Goal: Task Accomplishment & Management: Manage account settings

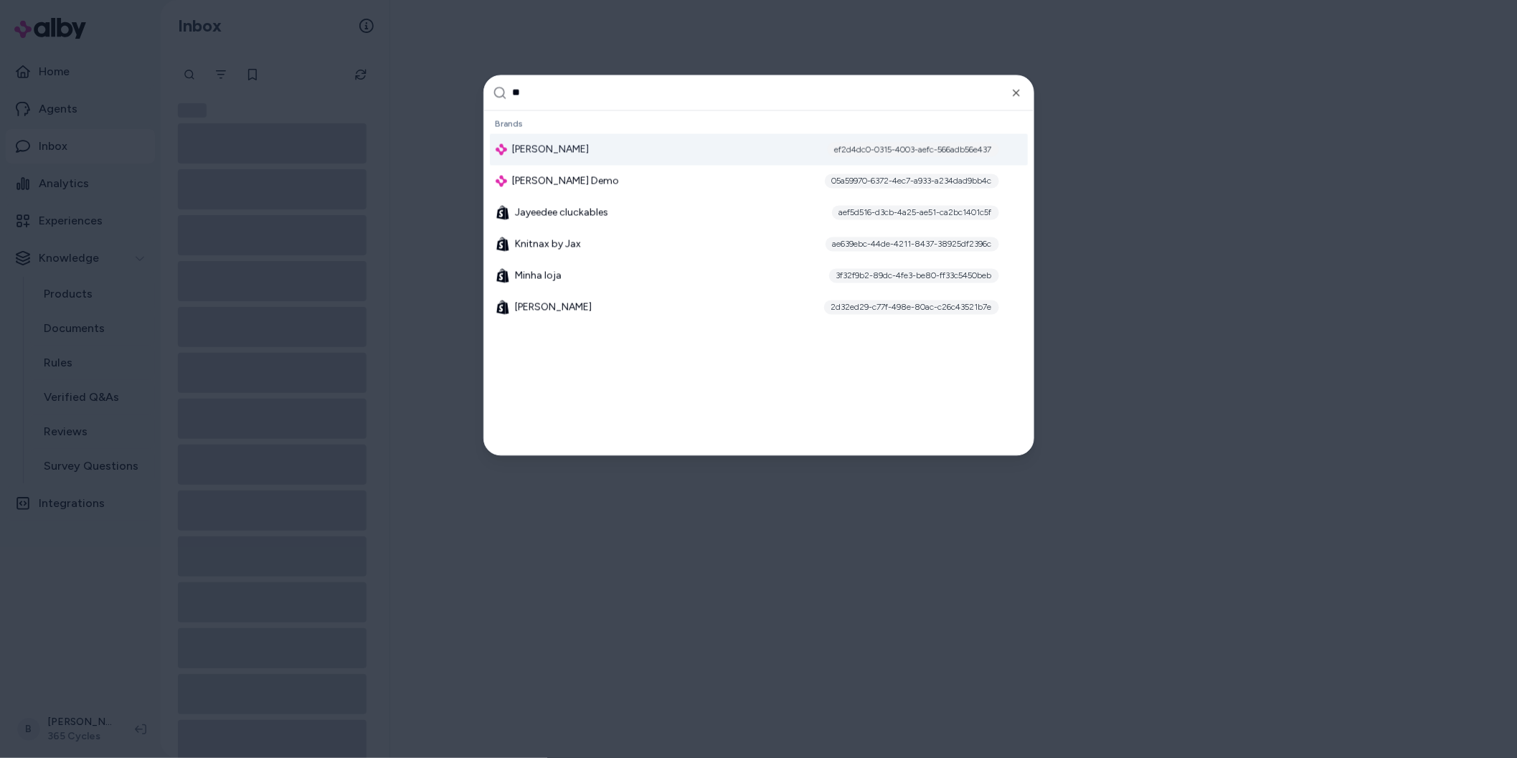
type input "***"
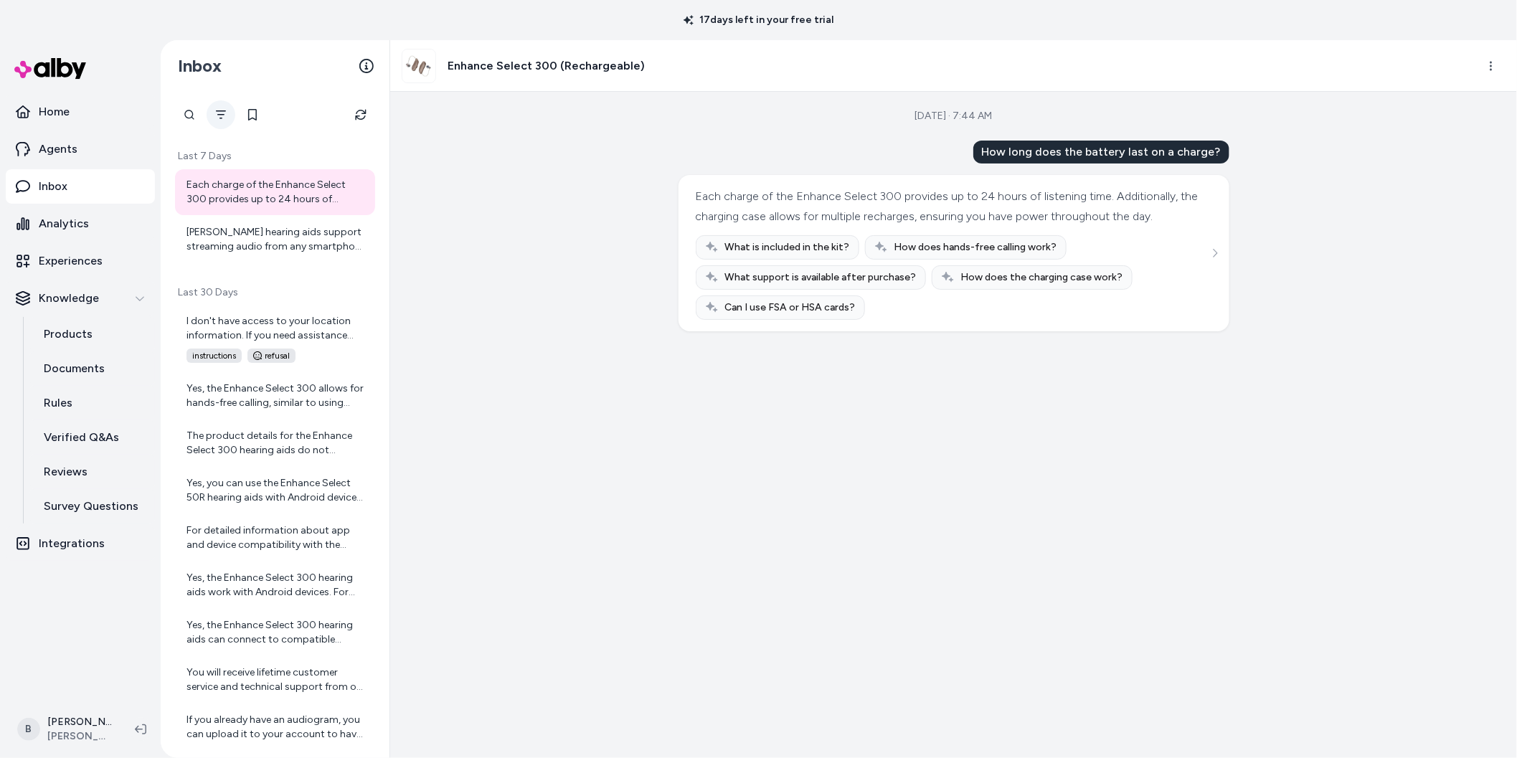
click at [222, 118] on icon "Filter" at bounding box center [220, 114] width 11 height 11
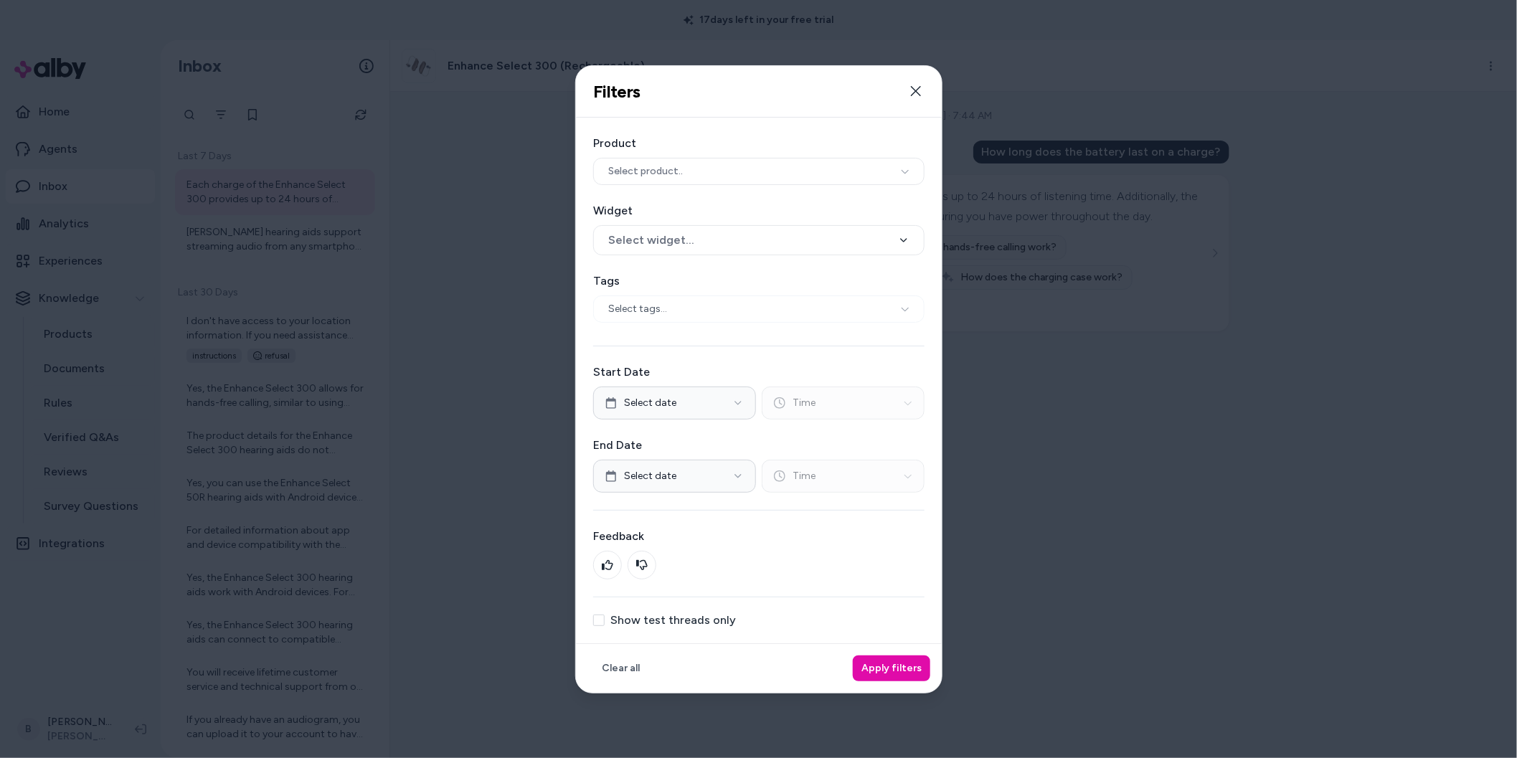
click at [627, 618] on label "Show test threads only" at bounding box center [673, 620] width 126 height 11
click at [605, 618] on button "Show test threads only" at bounding box center [598, 620] width 11 height 11
type button "on"
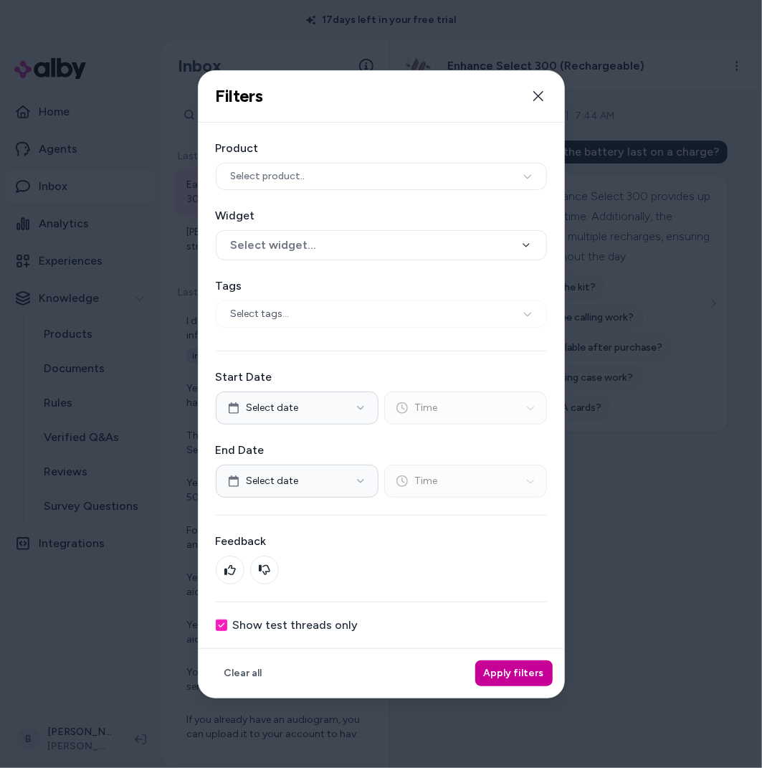
click at [504, 674] on button "Apply filters" at bounding box center [514, 674] width 77 height 26
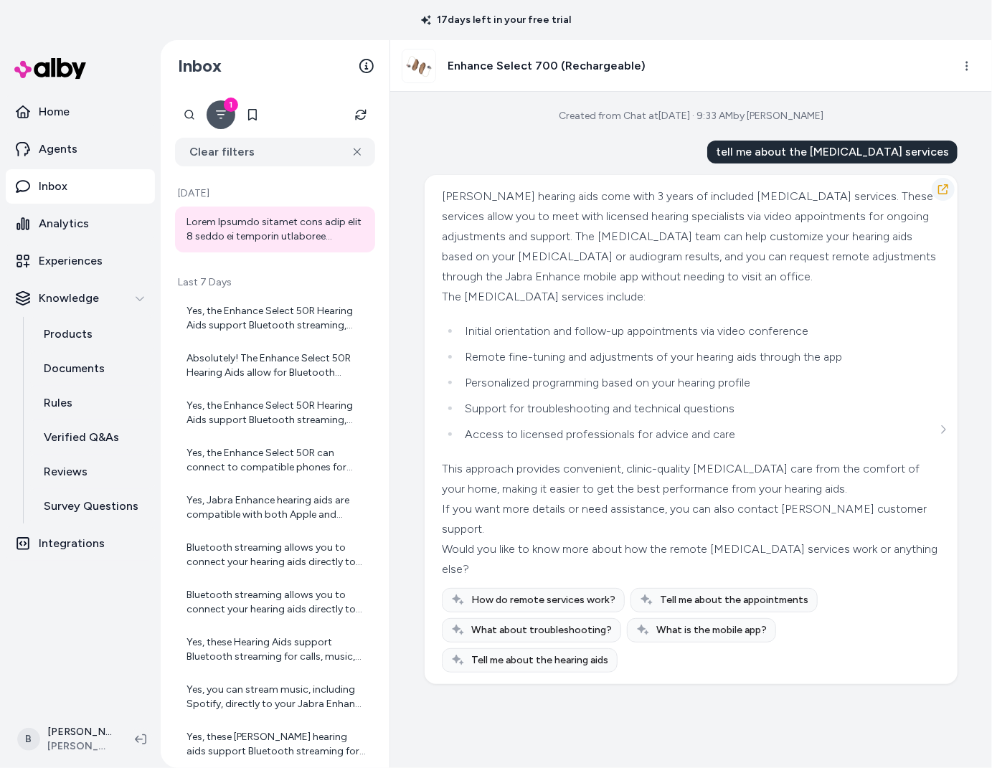
click at [946, 194] on icon "button" at bounding box center [943, 189] width 10 height 10
